Goal: Task Accomplishment & Management: Manage account settings

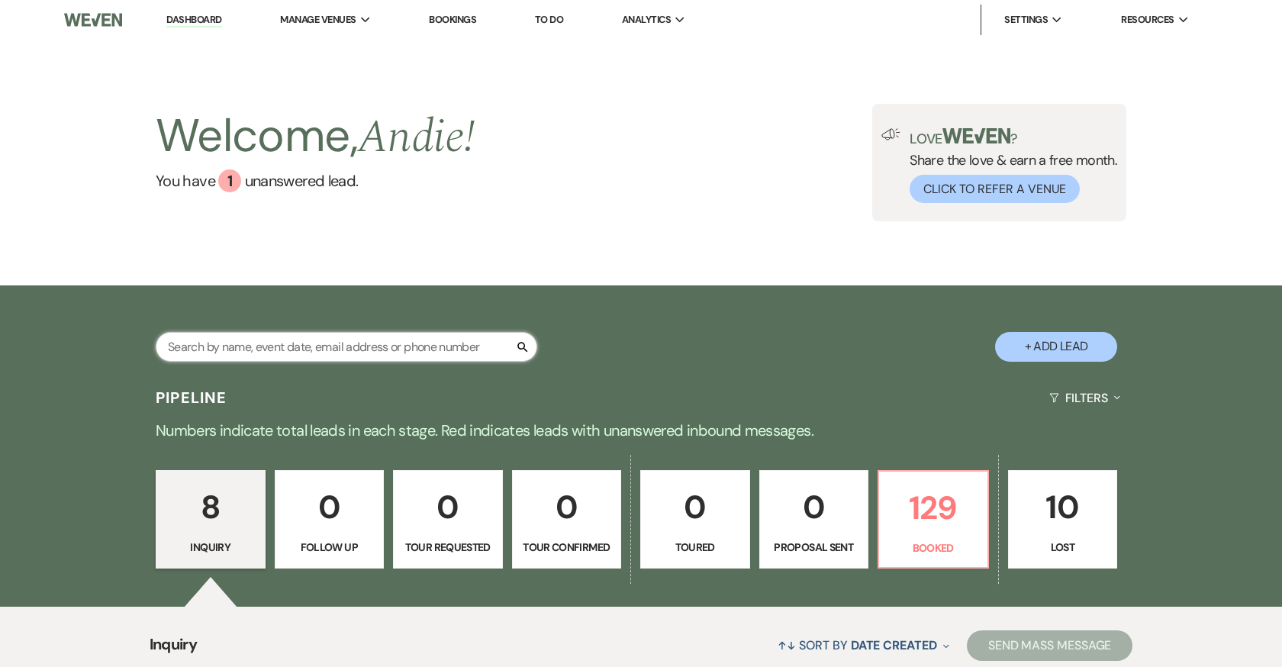
click at [369, 355] on input "text" at bounding box center [346, 347] width 381 height 30
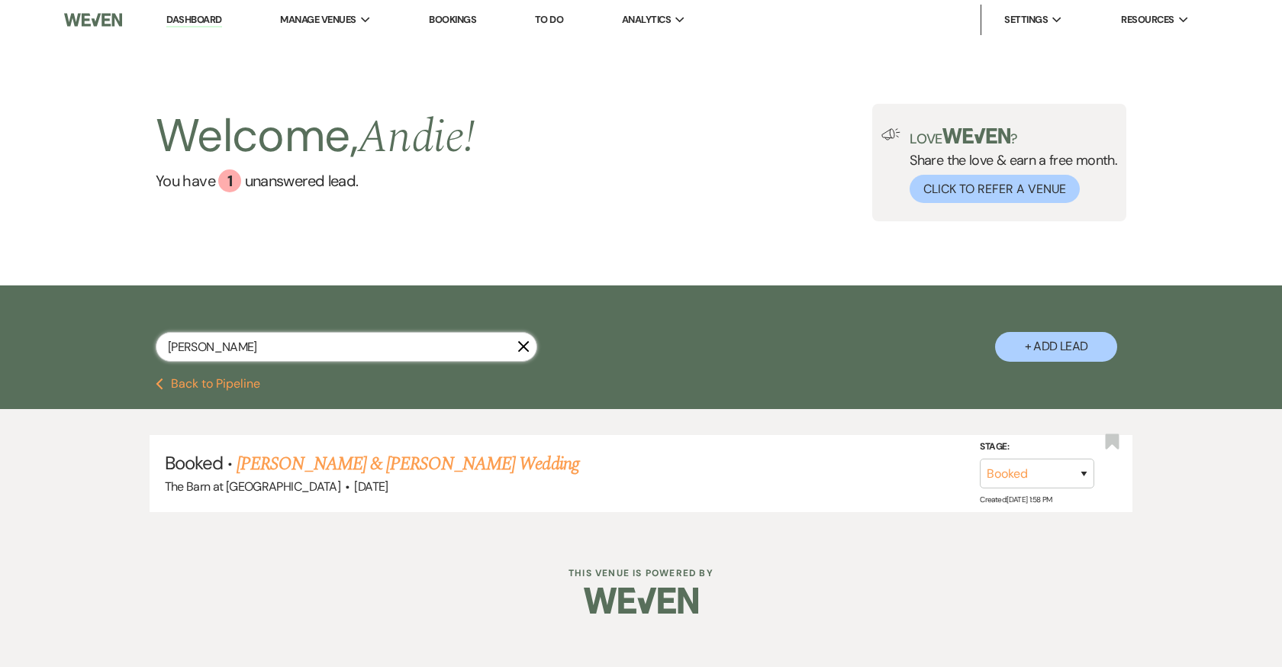
type input "[PERSON_NAME]"
drag, startPoint x: 369, startPoint y: 355, endPoint x: 462, endPoint y: 465, distance: 145.1
click at [462, 465] on link "[PERSON_NAME] & [PERSON_NAME] Wedding" at bounding box center [408, 463] width 342 height 27
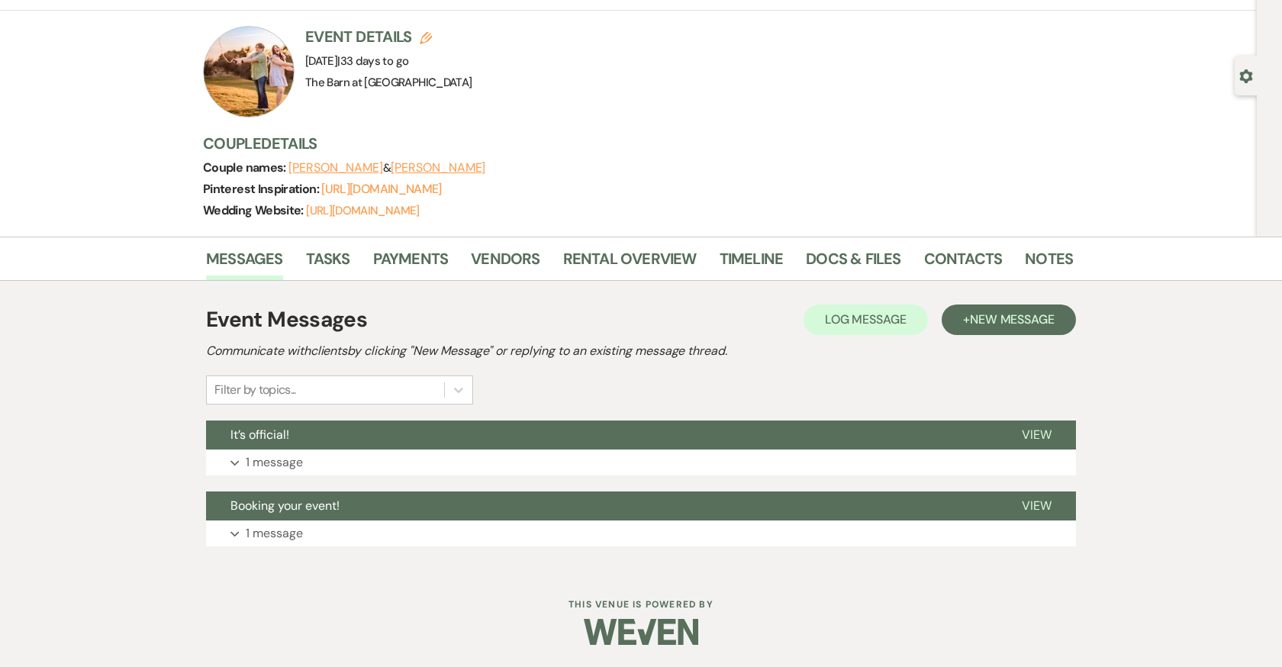
scroll to position [80, 0]
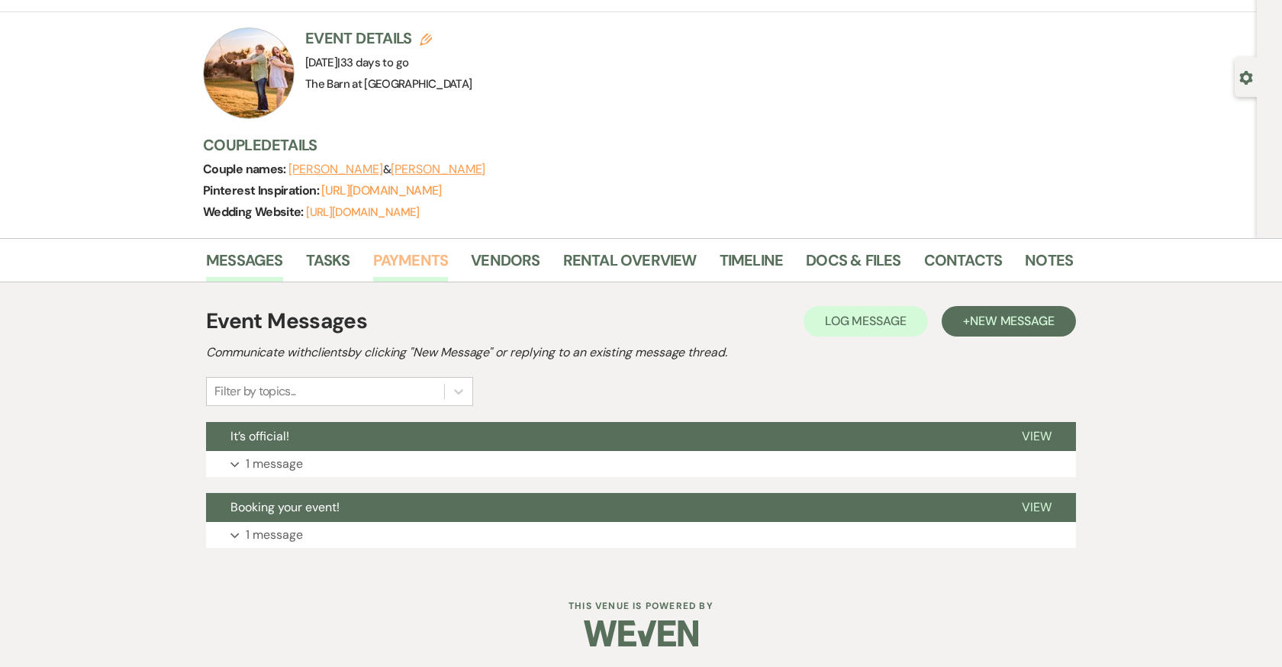
click at [428, 256] on link "Payments" at bounding box center [411, 265] width 76 height 34
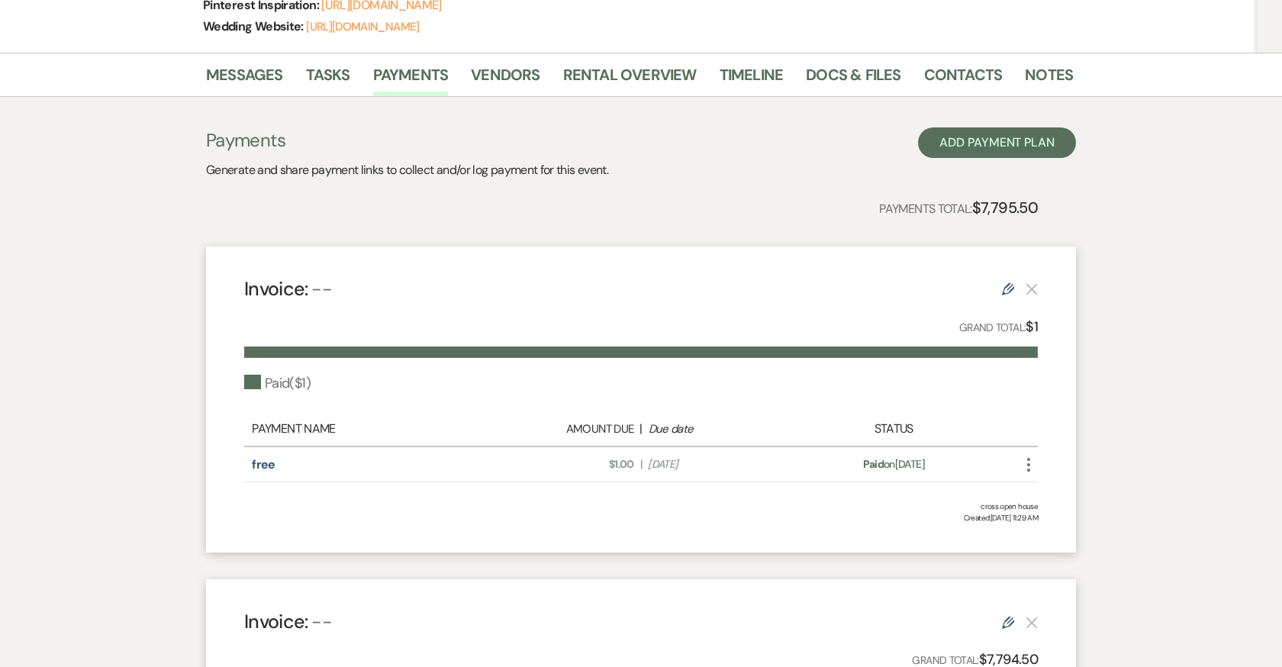
scroll to position [308, 0]
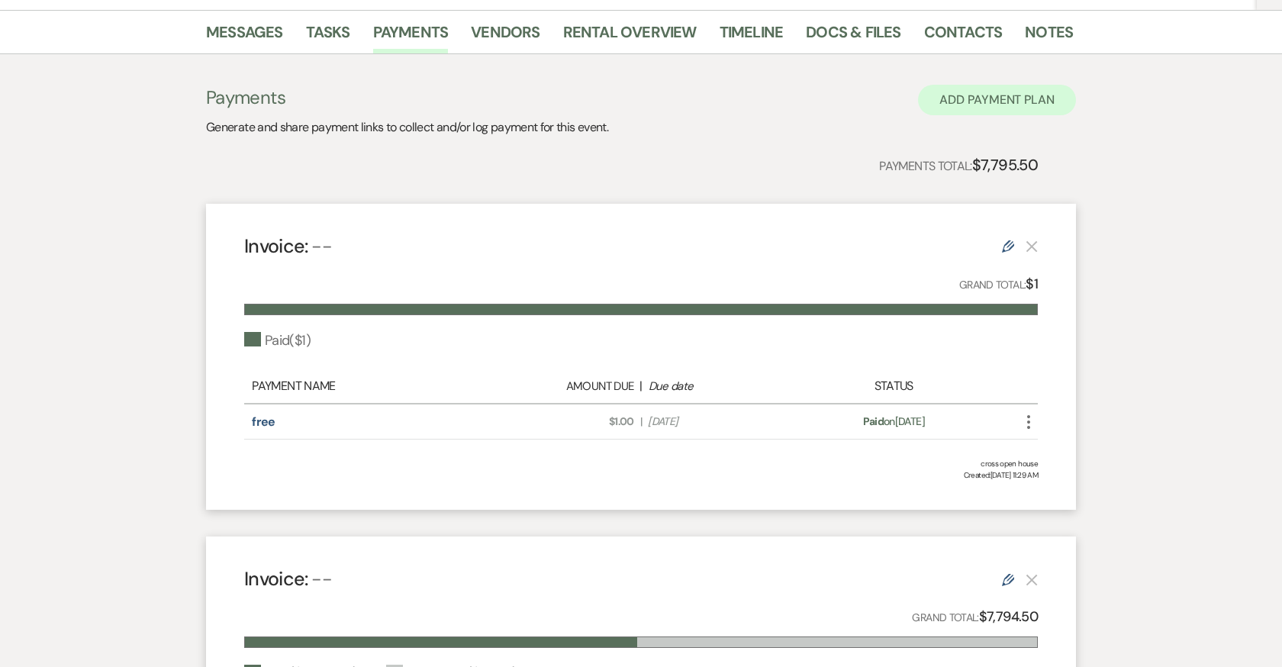
click at [996, 110] on button "Add Payment Plan" at bounding box center [997, 100] width 158 height 31
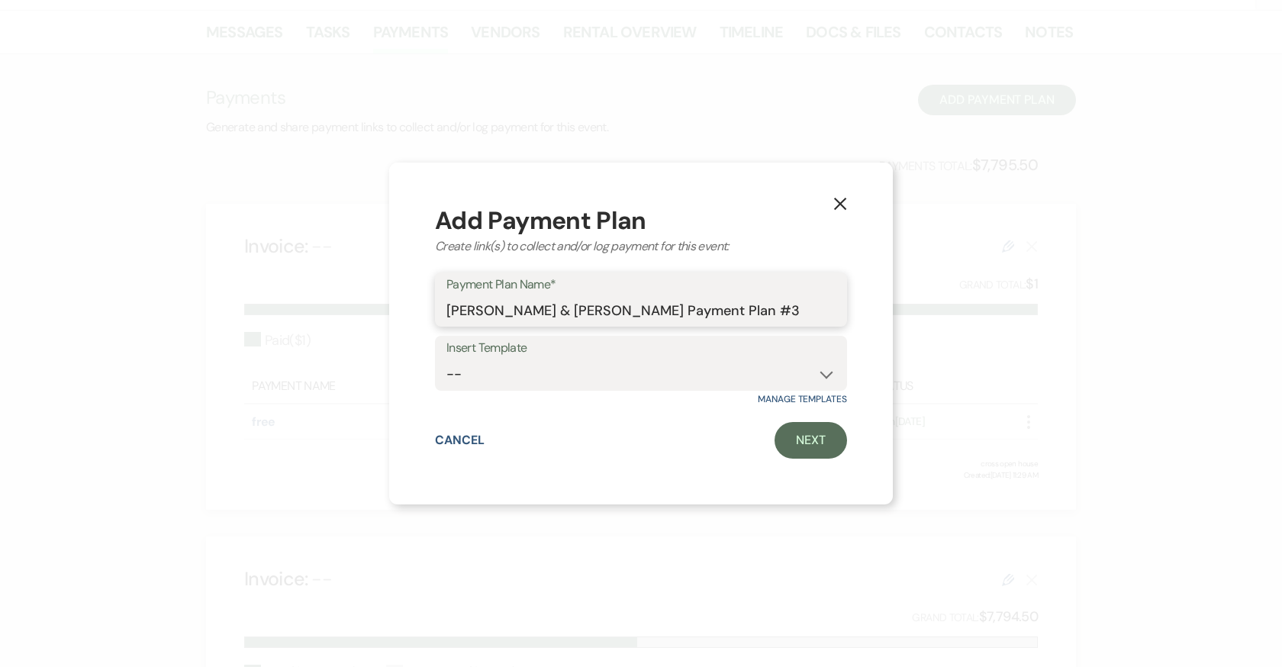
click at [720, 305] on input "[PERSON_NAME] & [PERSON_NAME] Payment Plan #3" at bounding box center [640, 310] width 389 height 30
type input "farmhouse tables"
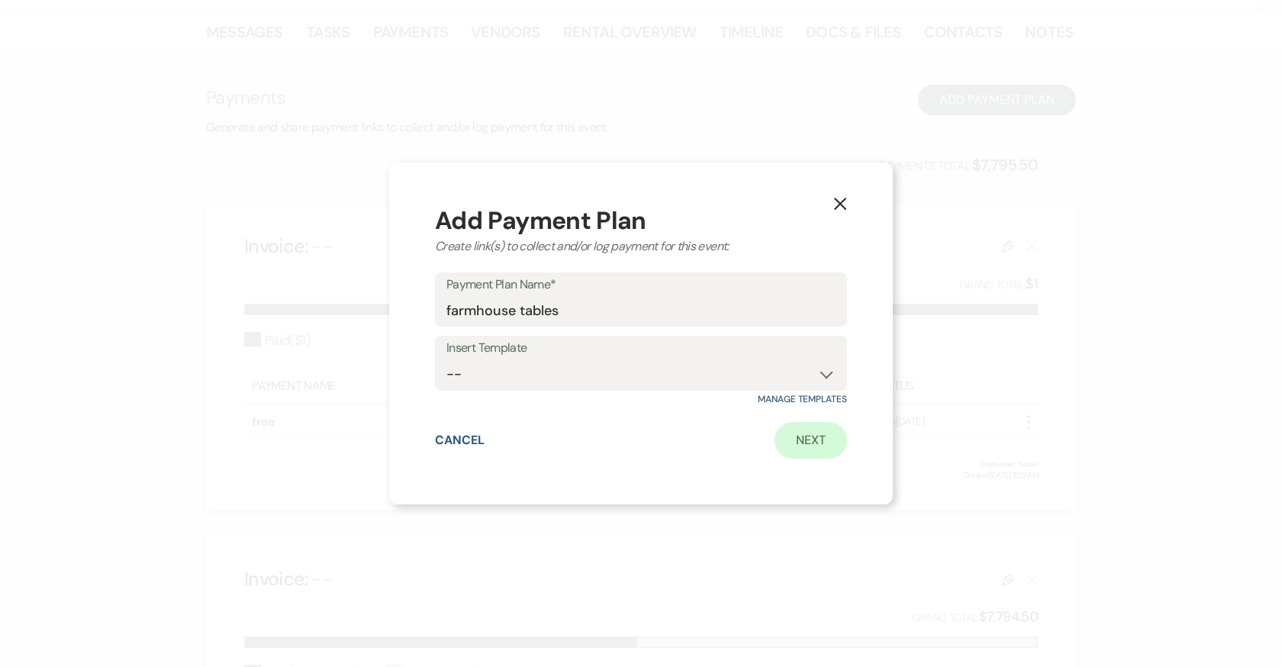
click at [845, 442] on link "Next" at bounding box center [810, 440] width 72 height 37
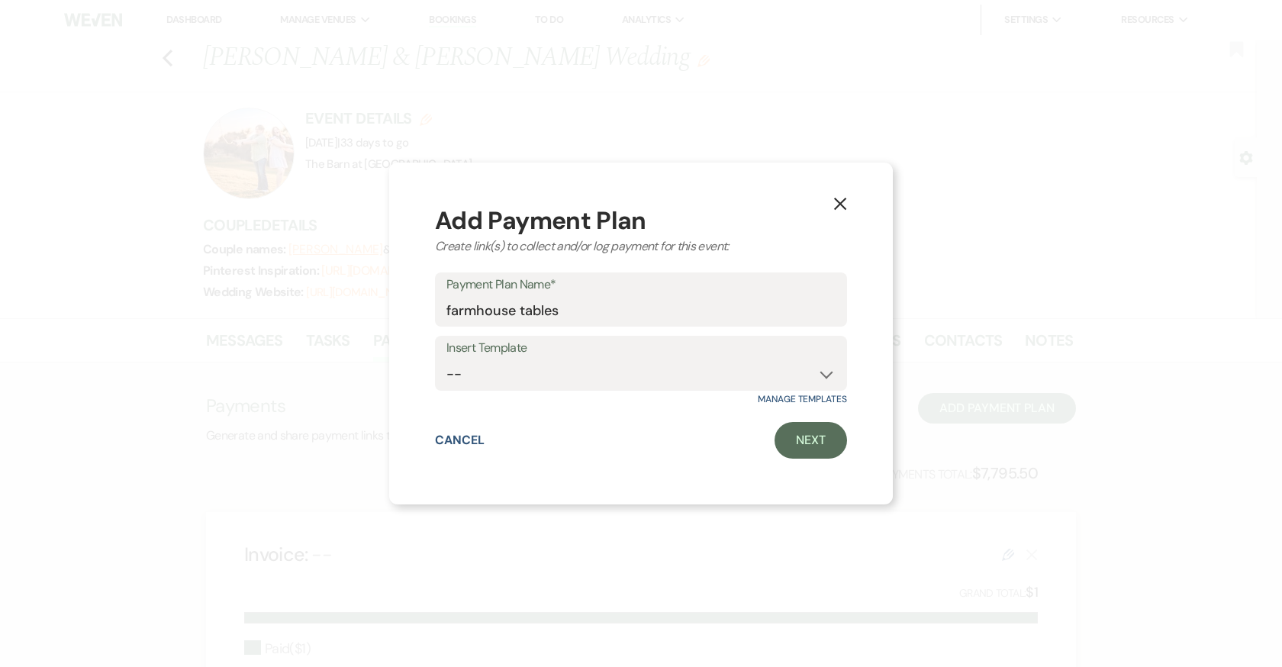
select select "2"
select select "percentage"
select select "true"
select select "client"
select select "weeks"
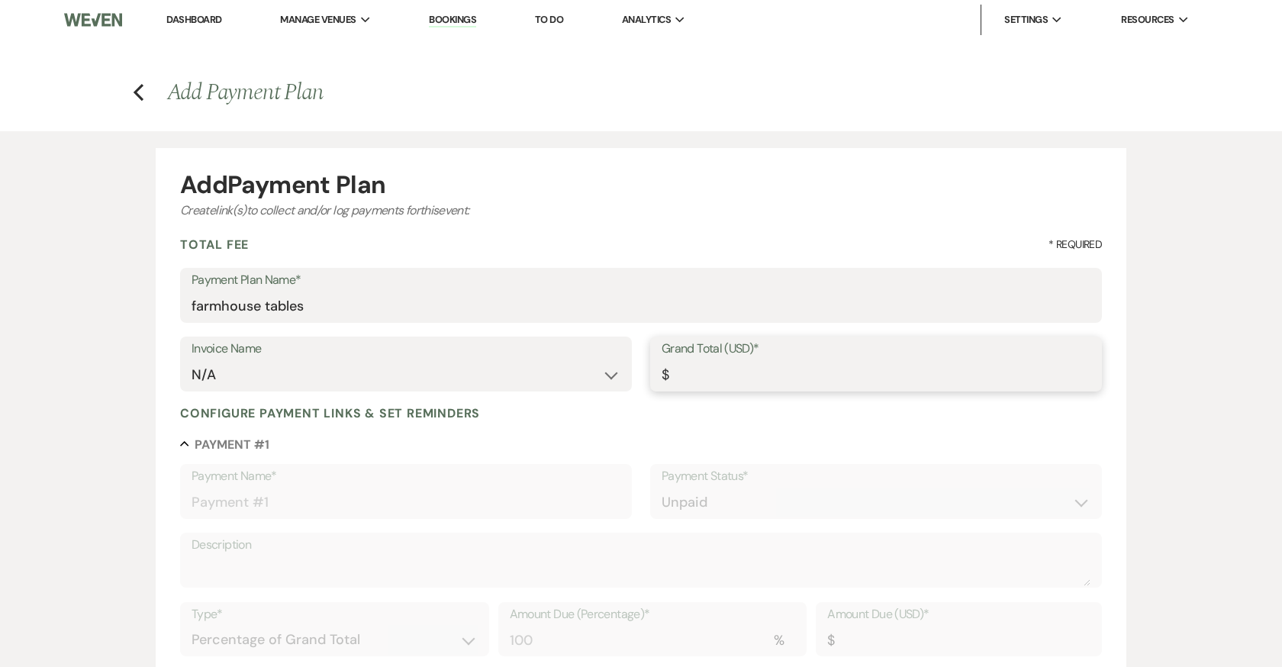
click at [788, 378] on input "Grand Total (USD)*" at bounding box center [875, 375] width 429 height 30
type input "3"
type input "3.00"
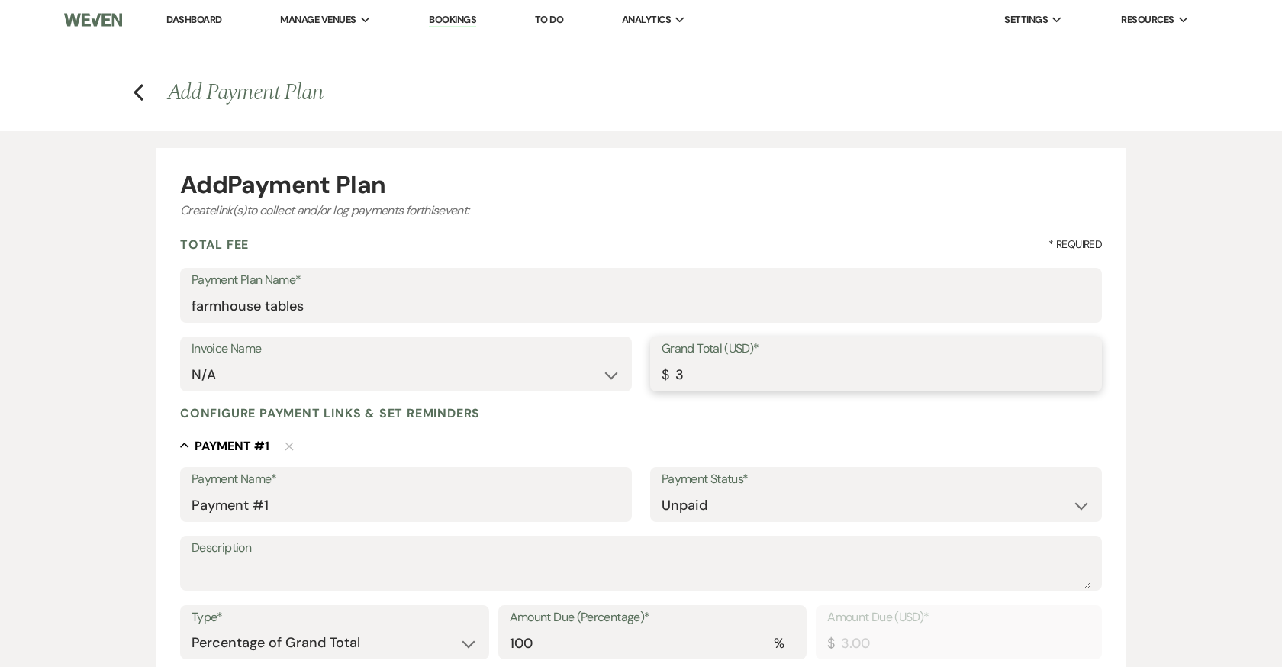
type input "38"
type input "38.00"
type input "386"
type input "386.00"
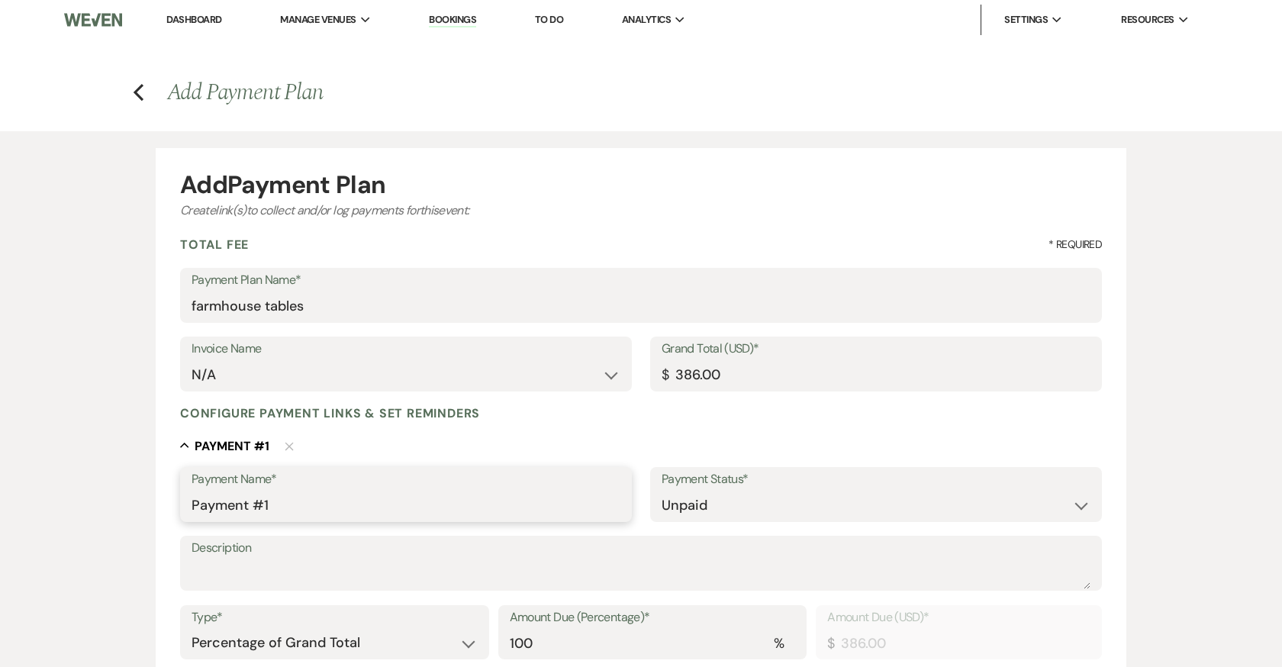
click at [419, 494] on input "Payment #1" at bounding box center [406, 506] width 429 height 30
click at [203, 504] on input "fat 3" at bounding box center [406, 506] width 429 height 30
click at [209, 505] on input "fat 3" at bounding box center [406, 506] width 429 height 30
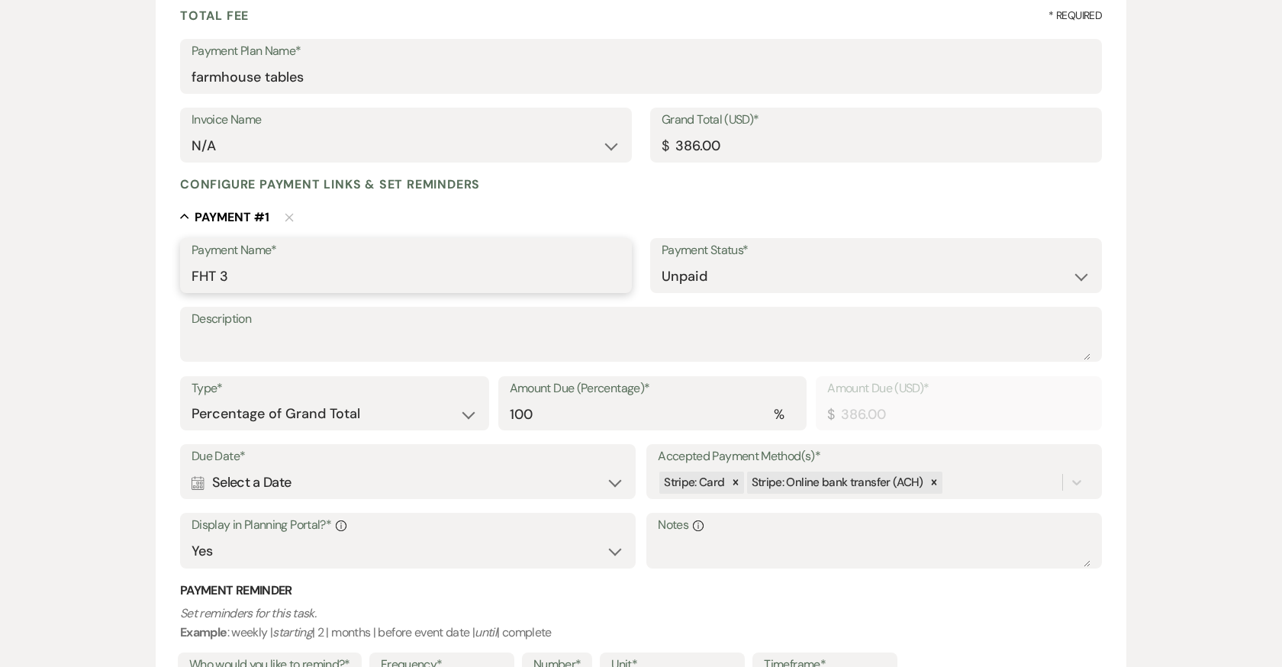
scroll to position [271, 0]
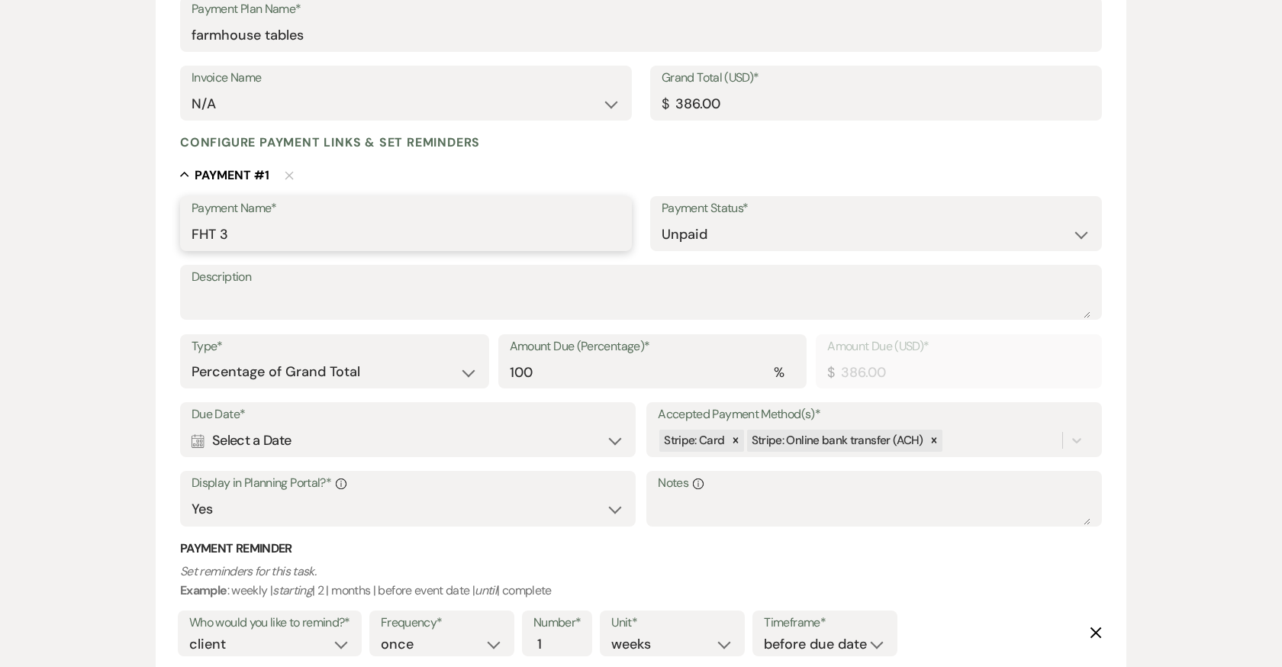
type input "FHT 3"
click at [423, 434] on div "Calendar Select a Date Expand" at bounding box center [408, 441] width 433 height 30
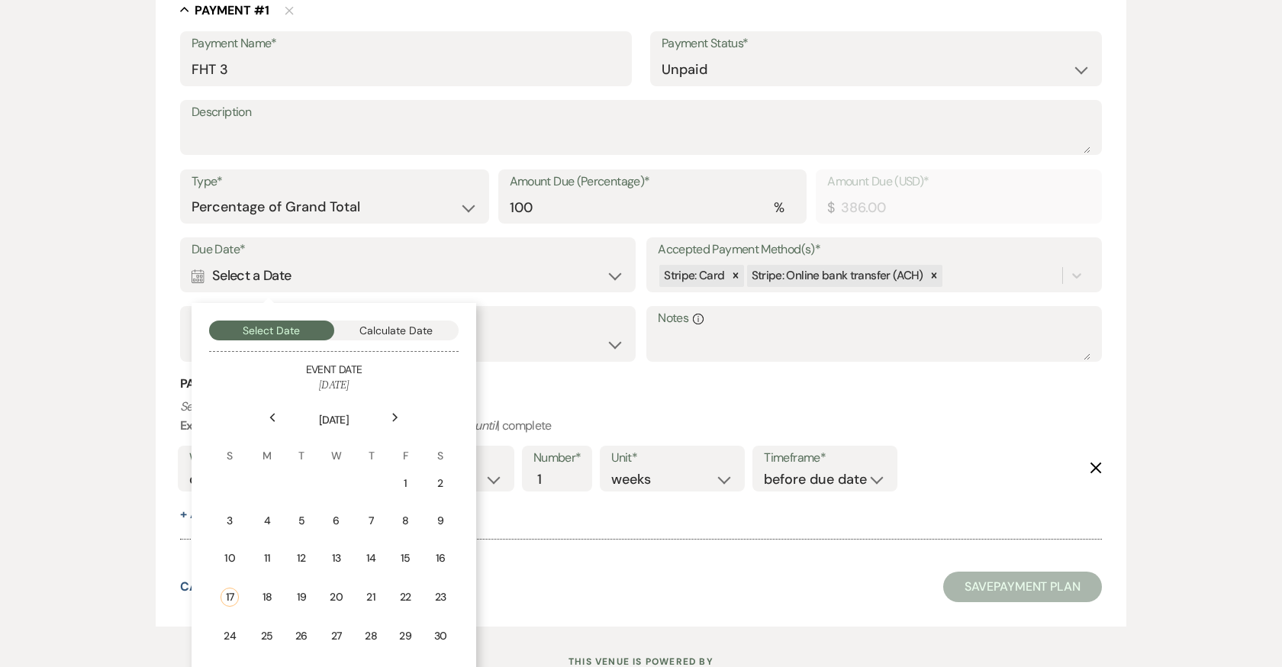
scroll to position [493, 0]
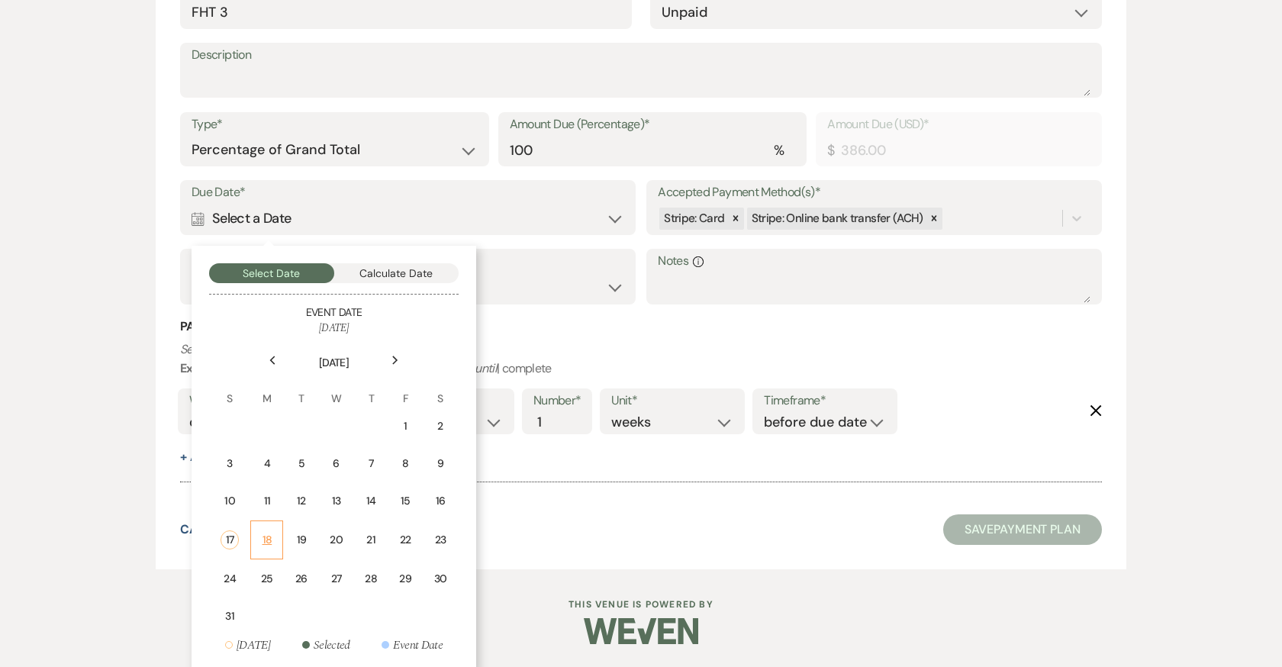
click at [269, 533] on div "18" at bounding box center [266, 540] width 13 height 16
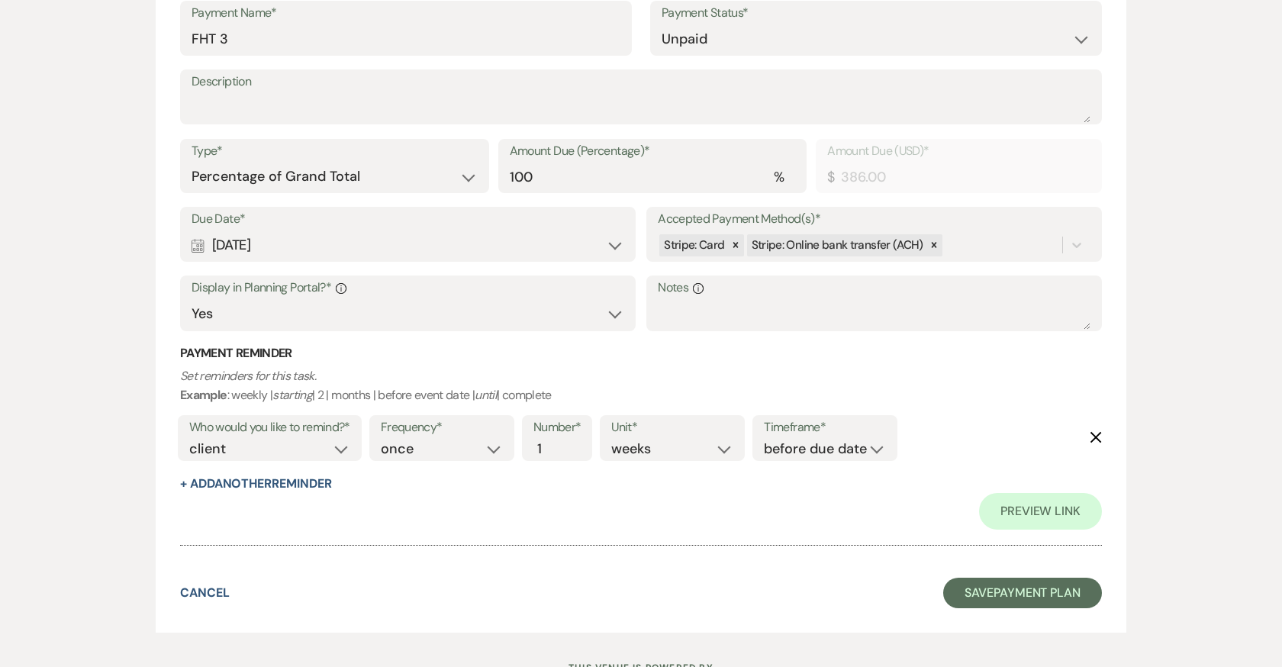
scroll to position [462, 0]
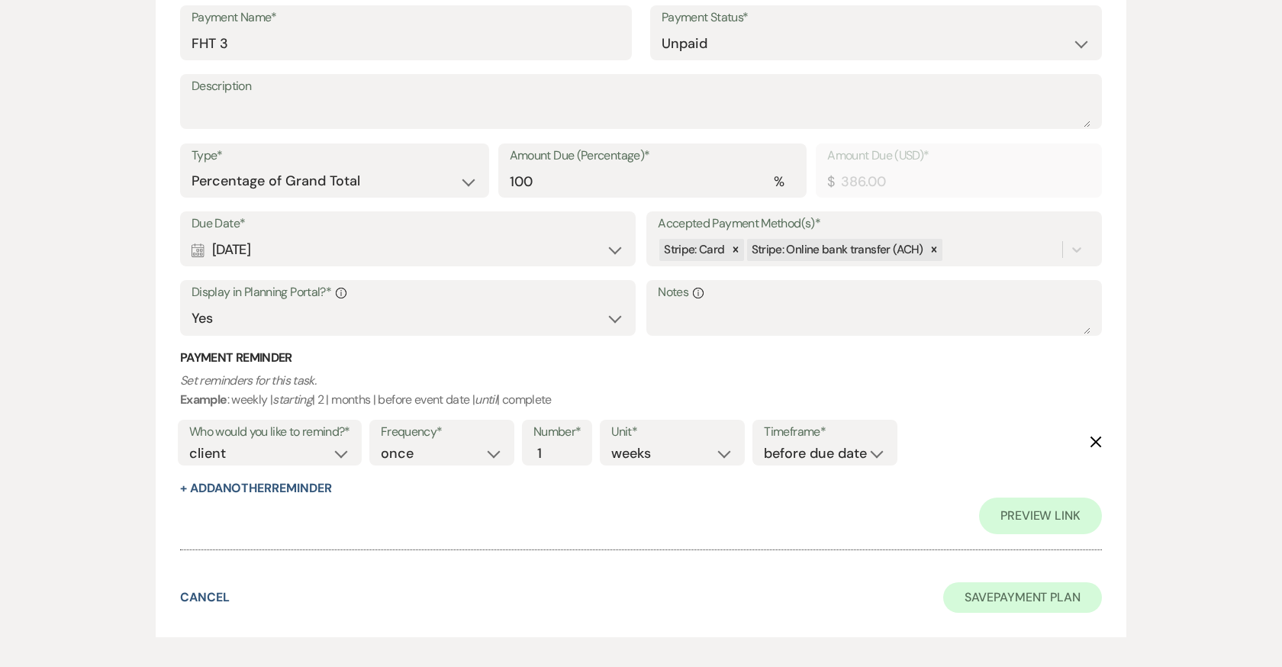
click at [1045, 588] on button "Save Payment Plan" at bounding box center [1022, 597] width 159 height 31
